Goal: Task Accomplishment & Management: Manage account settings

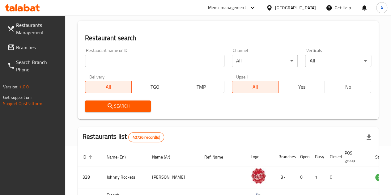
scroll to position [41, 0]
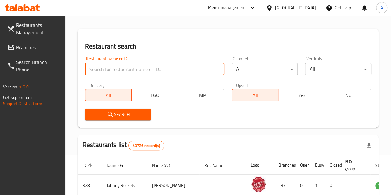
click at [135, 67] on input "search" at bounding box center [155, 69] width 140 height 12
type input "maiz tacos"
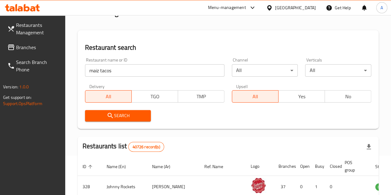
scroll to position [37, 0]
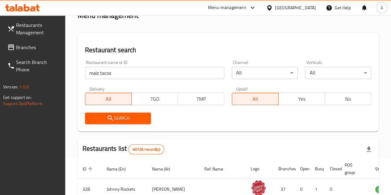
click at [119, 75] on input "maiz tacos" at bounding box center [155, 73] width 140 height 12
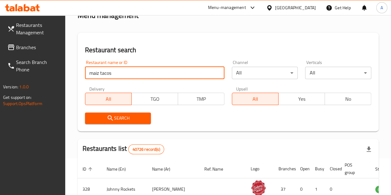
drag, startPoint x: 119, startPoint y: 75, endPoint x: 82, endPoint y: 76, distance: 36.2
click at [82, 76] on div "Restaurant name or ID maiz tacos Restaurant name or ID" at bounding box center [154, 70] width 147 height 26
click at [32, 49] on span "Branches" at bounding box center [38, 47] width 44 height 7
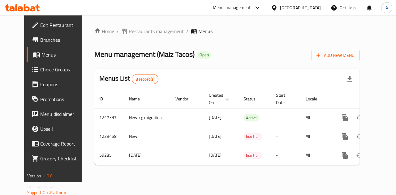
click at [236, 11] on div "Menu-management" at bounding box center [237, 7] width 58 height 15
click at [235, 8] on div "Menu-management" at bounding box center [232, 7] width 38 height 7
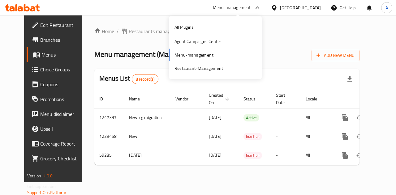
click at [197, 57] on div "All Plugins Agent Campaigns Center Menu-management Restaurant-Management" at bounding box center [215, 47] width 93 height 55
click at [104, 42] on div "Home / Restaurants management / Menus Menu management ( Maiz Tacos ) Open Add N…" at bounding box center [226, 99] width 265 height 143
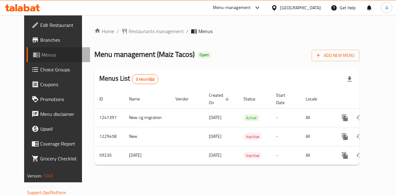
click at [41, 57] on span "Menus" at bounding box center [63, 54] width 44 height 7
click at [33, 59] on link "Menus" at bounding box center [59, 54] width 64 height 15
click at [40, 41] on span "Branches" at bounding box center [62, 39] width 45 height 7
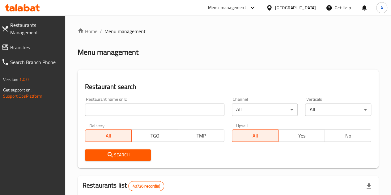
click at [136, 109] on input "search" at bounding box center [155, 110] width 140 height 12
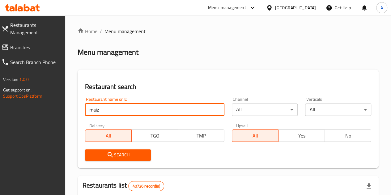
type input "maiz tacos"
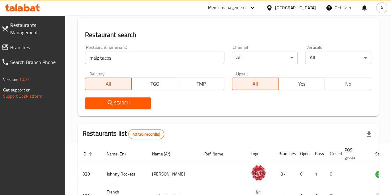
scroll to position [52, 0]
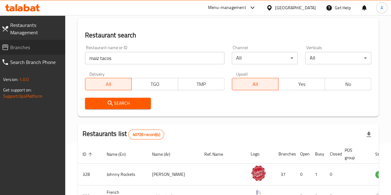
click at [40, 49] on span "Branches" at bounding box center [35, 47] width 50 height 7
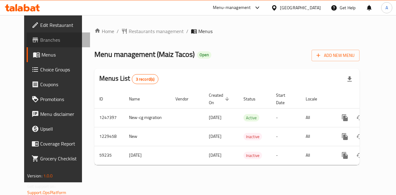
click at [40, 44] on span "Branches" at bounding box center [62, 39] width 45 height 7
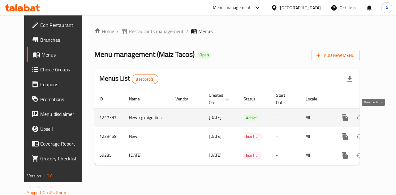
click at [386, 117] on icon "enhanced table" at bounding box center [389, 117] width 7 height 7
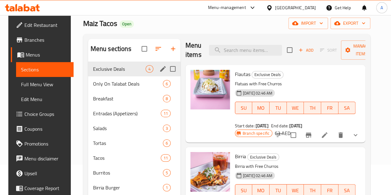
scroll to position [31, 0]
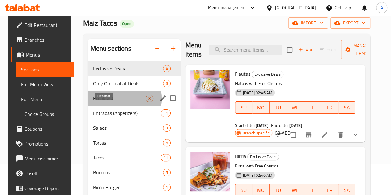
click at [105, 102] on span "Breakfast" at bounding box center [119, 98] width 53 height 7
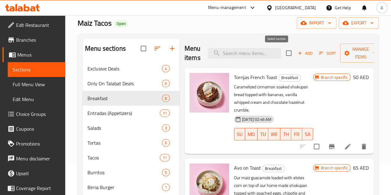
click at [283, 55] on input "checkbox" at bounding box center [289, 53] width 13 height 13
checkbox input "true"
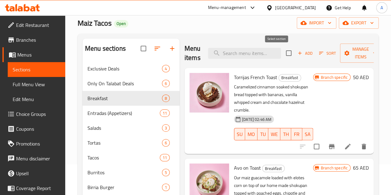
checkbox input "true"
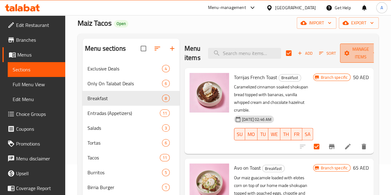
click at [357, 57] on span "Manage items" at bounding box center [361, 52] width 32 height 15
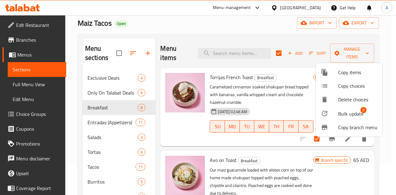
click at [305, 102] on div at bounding box center [198, 97] width 396 height 195
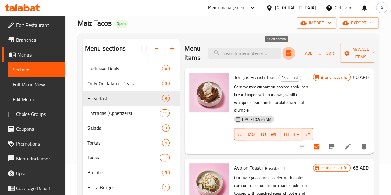
click at [283, 54] on input "checkbox" at bounding box center [289, 53] width 13 height 13
checkbox input "false"
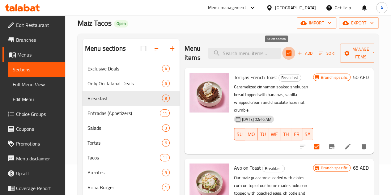
checkbox input "false"
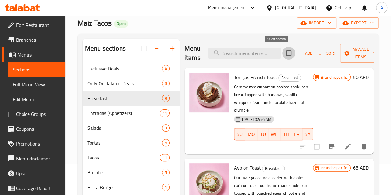
click at [283, 54] on input "checkbox" at bounding box center [289, 53] width 13 height 13
checkbox input "true"
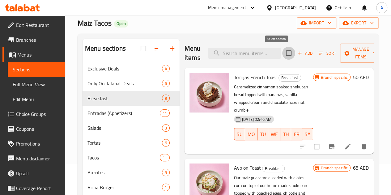
checkbox input "true"
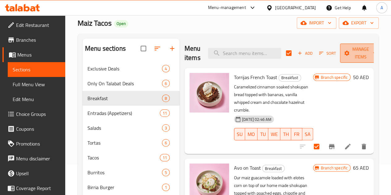
click at [352, 53] on span "Manage items" at bounding box center [361, 52] width 32 height 15
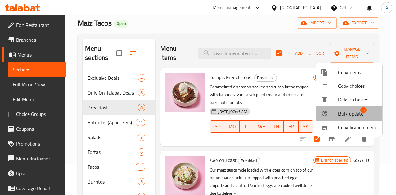
click at [340, 115] on span "Bulk update" at bounding box center [350, 113] width 25 height 7
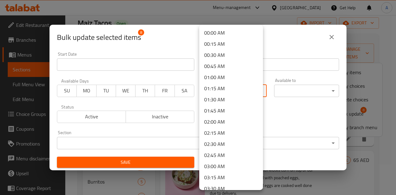
click at [209, 93] on body "​ Menu-management United Arab Emirates Get Help A Edit Restaurant Branches Menu…" at bounding box center [198, 75] width 396 height 180
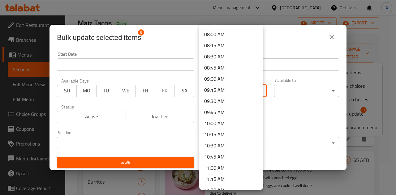
scroll to position [352, 0]
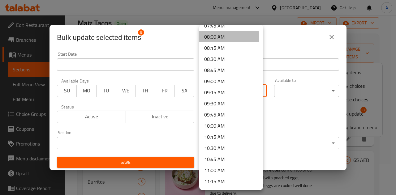
click at [225, 37] on li "08:00 AM" at bounding box center [231, 36] width 64 height 11
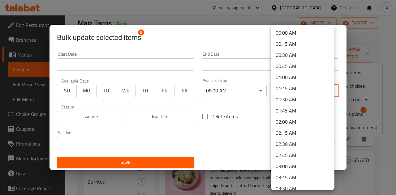
click at [287, 90] on body "​ Menu-management United Arab Emirates Get Help A Edit Restaurant Branches Menu…" at bounding box center [198, 75] width 396 height 180
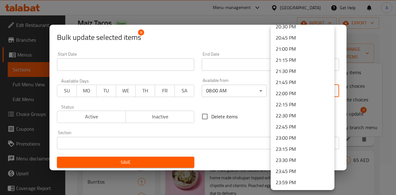
click at [295, 161] on li "23:30 PM" at bounding box center [303, 160] width 64 height 11
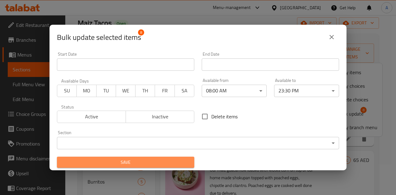
click at [146, 166] on span "Save" at bounding box center [125, 163] width 127 height 8
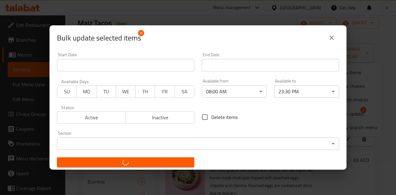
checkbox input "false"
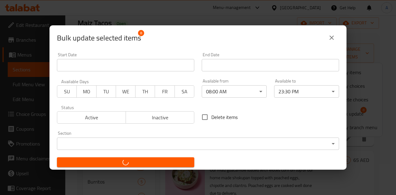
checkbox input "false"
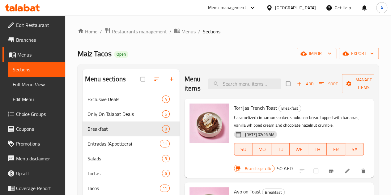
scroll to position [53, 0]
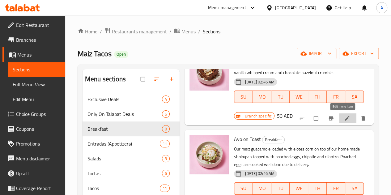
click at [347, 119] on link at bounding box center [347, 118] width 7 height 6
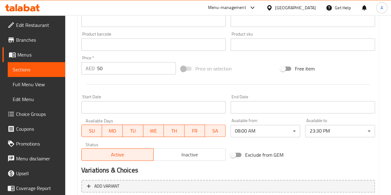
scroll to position [190, 0]
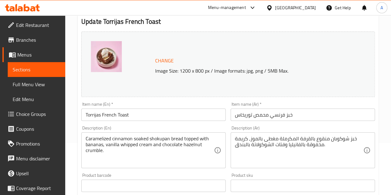
scroll to position [58, 0]
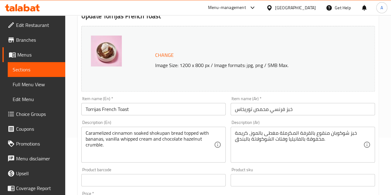
click at [38, 71] on span "Sections" at bounding box center [37, 69] width 48 height 7
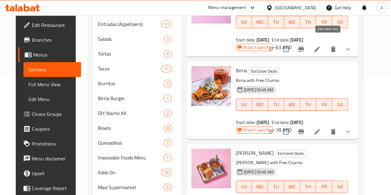
click at [321, 45] on icon at bounding box center [317, 48] width 7 height 7
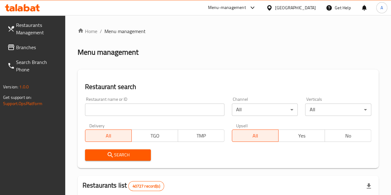
click at [121, 115] on input "search" at bounding box center [155, 110] width 140 height 12
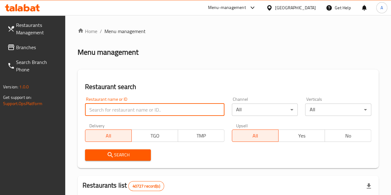
click at [45, 48] on span "Branches" at bounding box center [38, 47] width 44 height 7
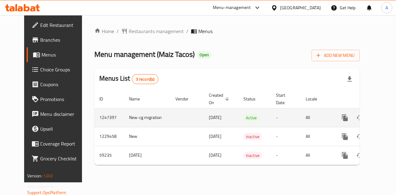
click at [387, 119] on icon "enhanced table" at bounding box center [390, 118] width 6 height 6
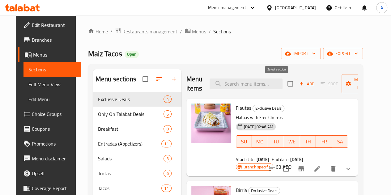
click at [284, 84] on input "checkbox" at bounding box center [290, 83] width 13 height 13
checkbox input "true"
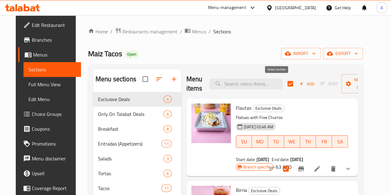
checkbox input "true"
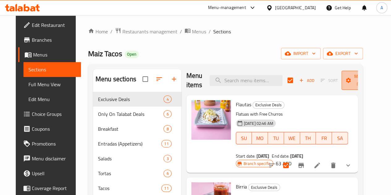
click at [347, 84] on span "Manage items" at bounding box center [363, 80] width 32 height 15
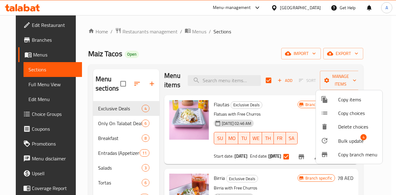
click at [295, 113] on div at bounding box center [198, 97] width 396 height 195
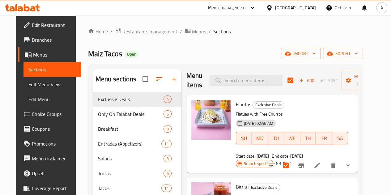
click at [292, 114] on p "Flatuas with Free Churros" at bounding box center [292, 114] width 112 height 8
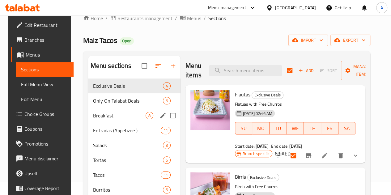
scroll to position [14, 0]
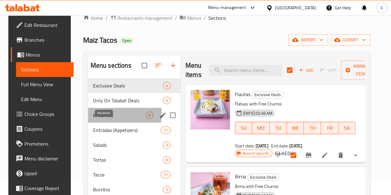
click at [101, 119] on span "Breakfast" at bounding box center [119, 115] width 53 height 7
checkbox input "false"
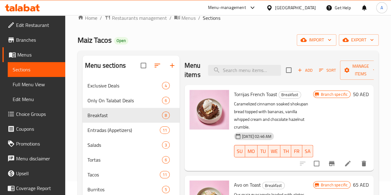
scroll to position [9, 0]
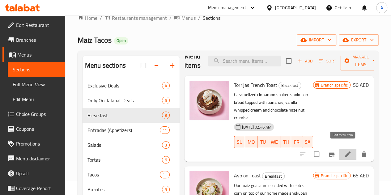
click at [344, 151] on icon at bounding box center [347, 154] width 7 height 7
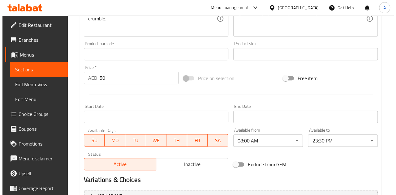
scroll to position [184, 0]
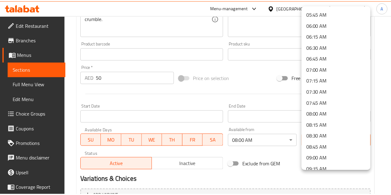
scroll to position [262, 0]
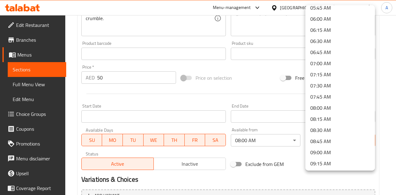
click at [43, 69] on div at bounding box center [198, 97] width 396 height 195
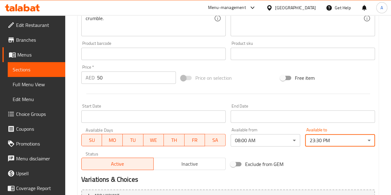
click at [43, 69] on span "Sections" at bounding box center [37, 69] width 48 height 7
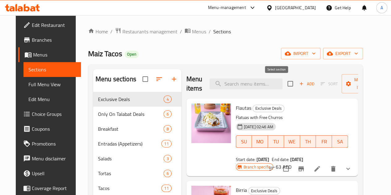
click at [284, 82] on input "checkbox" at bounding box center [290, 83] width 13 height 13
checkbox input "true"
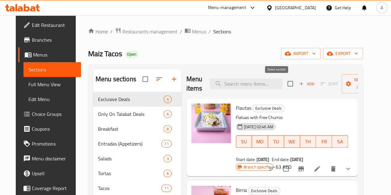
checkbox input "true"
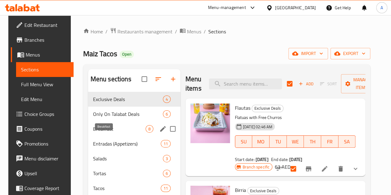
click at [106, 133] on span "Breakfast" at bounding box center [119, 128] width 53 height 7
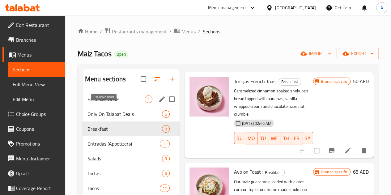
click at [117, 103] on span "Exclusive Deals" at bounding box center [116, 99] width 57 height 7
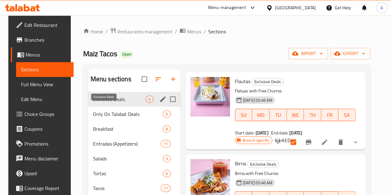
scroll to position [3, 0]
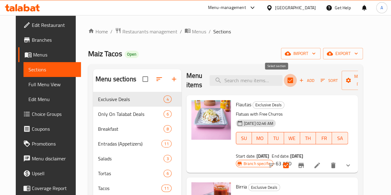
click at [284, 81] on input "checkbox" at bounding box center [290, 80] width 13 height 13
checkbox input "false"
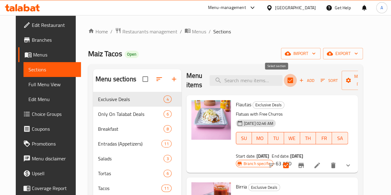
checkbox input "false"
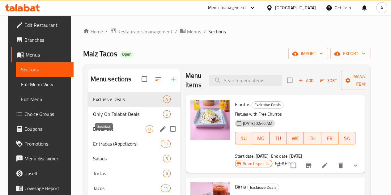
click at [108, 133] on span "Breakfast" at bounding box center [119, 128] width 53 height 7
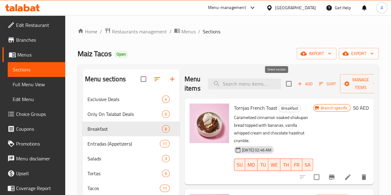
click at [283, 84] on input "checkbox" at bounding box center [289, 83] width 13 height 13
checkbox input "true"
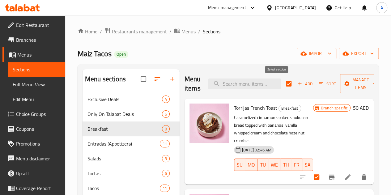
checkbox input "true"
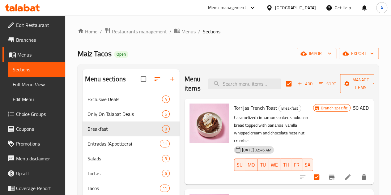
click at [346, 90] on span "Manage items" at bounding box center [361, 83] width 32 height 15
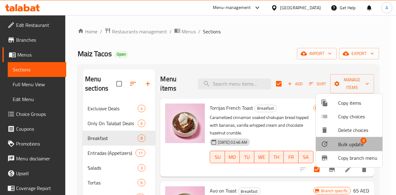
click at [344, 141] on span "Bulk update" at bounding box center [350, 144] width 25 height 7
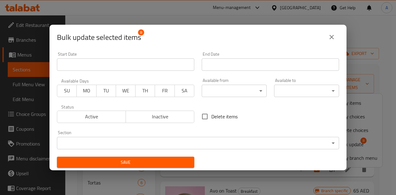
click at [216, 93] on body "​ Menu-management United Arab Emirates Get Help A Edit Restaurant Branches Menu…" at bounding box center [198, 105] width 396 height 180
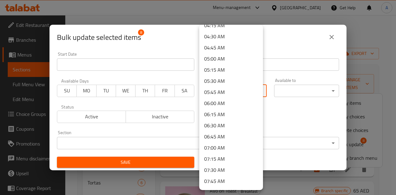
scroll to position [247, 0]
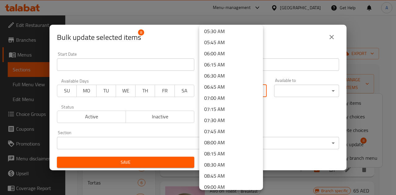
click at [216, 145] on li "08:00 AM" at bounding box center [231, 142] width 64 height 11
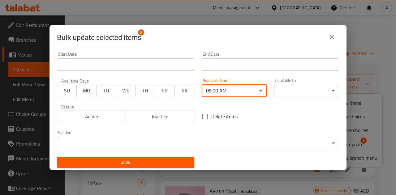
click at [281, 90] on body "​ Menu-management United Arab Emirates Get Help A Edit Restaurant Branches Menu…" at bounding box center [198, 105] width 396 height 180
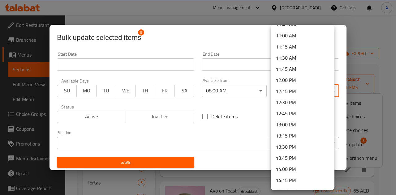
scroll to position [459, 0]
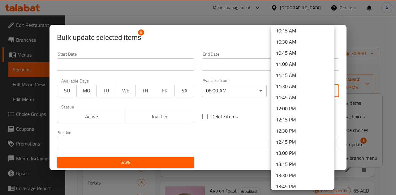
click at [287, 84] on li "11:30 AM" at bounding box center [303, 86] width 64 height 11
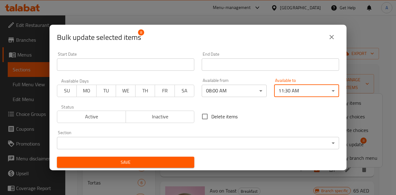
click at [180, 161] on span "Save" at bounding box center [125, 163] width 127 height 8
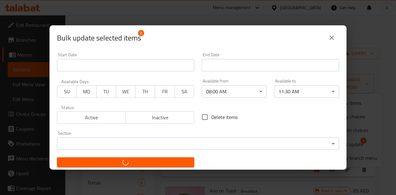
checkbox input "false"
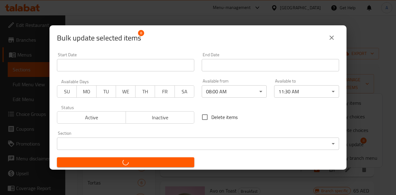
checkbox input "false"
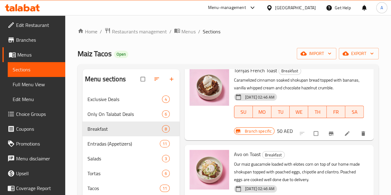
scroll to position [38, 0]
click at [346, 131] on link at bounding box center [347, 133] width 7 height 6
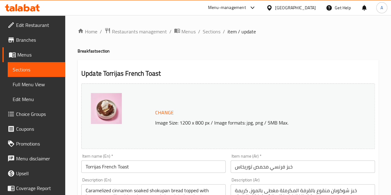
click at [26, 72] on span "Sections" at bounding box center [37, 69] width 48 height 7
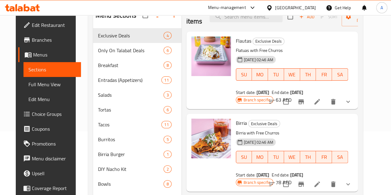
scroll to position [63, 0]
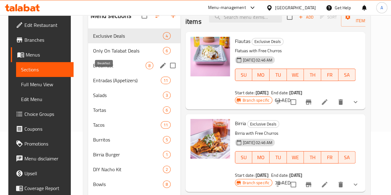
click at [100, 69] on span "Breakfast" at bounding box center [119, 65] width 53 height 7
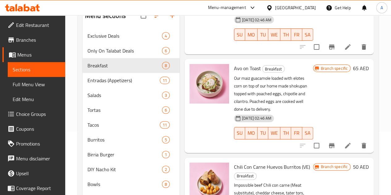
scroll to position [68, 0]
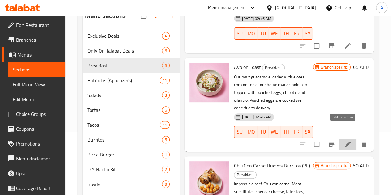
click at [345, 142] on icon at bounding box center [348, 145] width 6 height 6
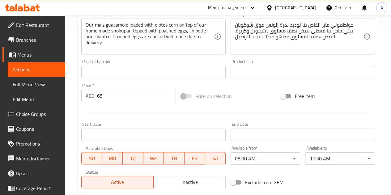
scroll to position [143, 0]
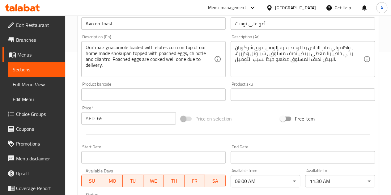
click at [41, 68] on span "Sections" at bounding box center [37, 69] width 48 height 7
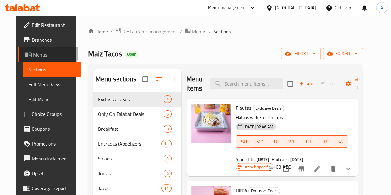
click at [33, 53] on span "Menus" at bounding box center [54, 54] width 43 height 7
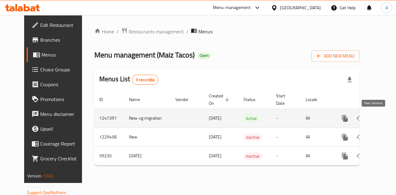
click at [387, 118] on icon "enhanced table" at bounding box center [390, 119] width 6 height 6
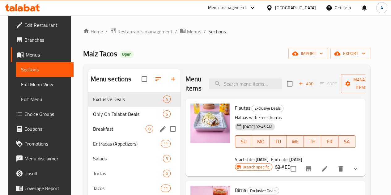
click at [108, 133] on div "Breakfast 8" at bounding box center [134, 129] width 93 height 15
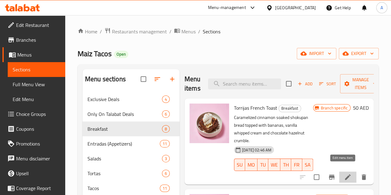
click at [345, 175] on icon at bounding box center [348, 178] width 6 height 6
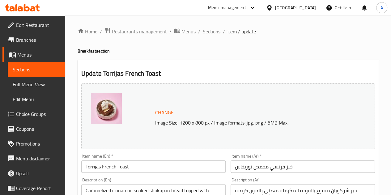
click at [36, 54] on span "Menus" at bounding box center [38, 54] width 43 height 7
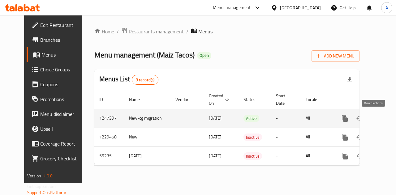
click at [382, 123] on link "enhanced table" at bounding box center [389, 118] width 15 height 15
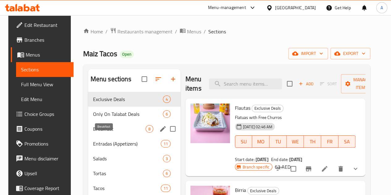
click at [104, 133] on span "Breakfast" at bounding box center [119, 128] width 53 height 7
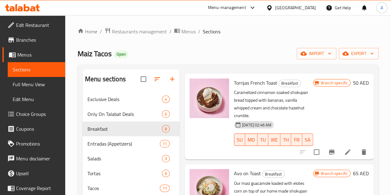
scroll to position [25, 0]
click at [345, 148] on icon at bounding box center [347, 151] width 7 height 7
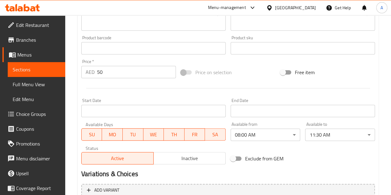
scroll to position [190, 0]
